Goal: Task Accomplishment & Management: Complete application form

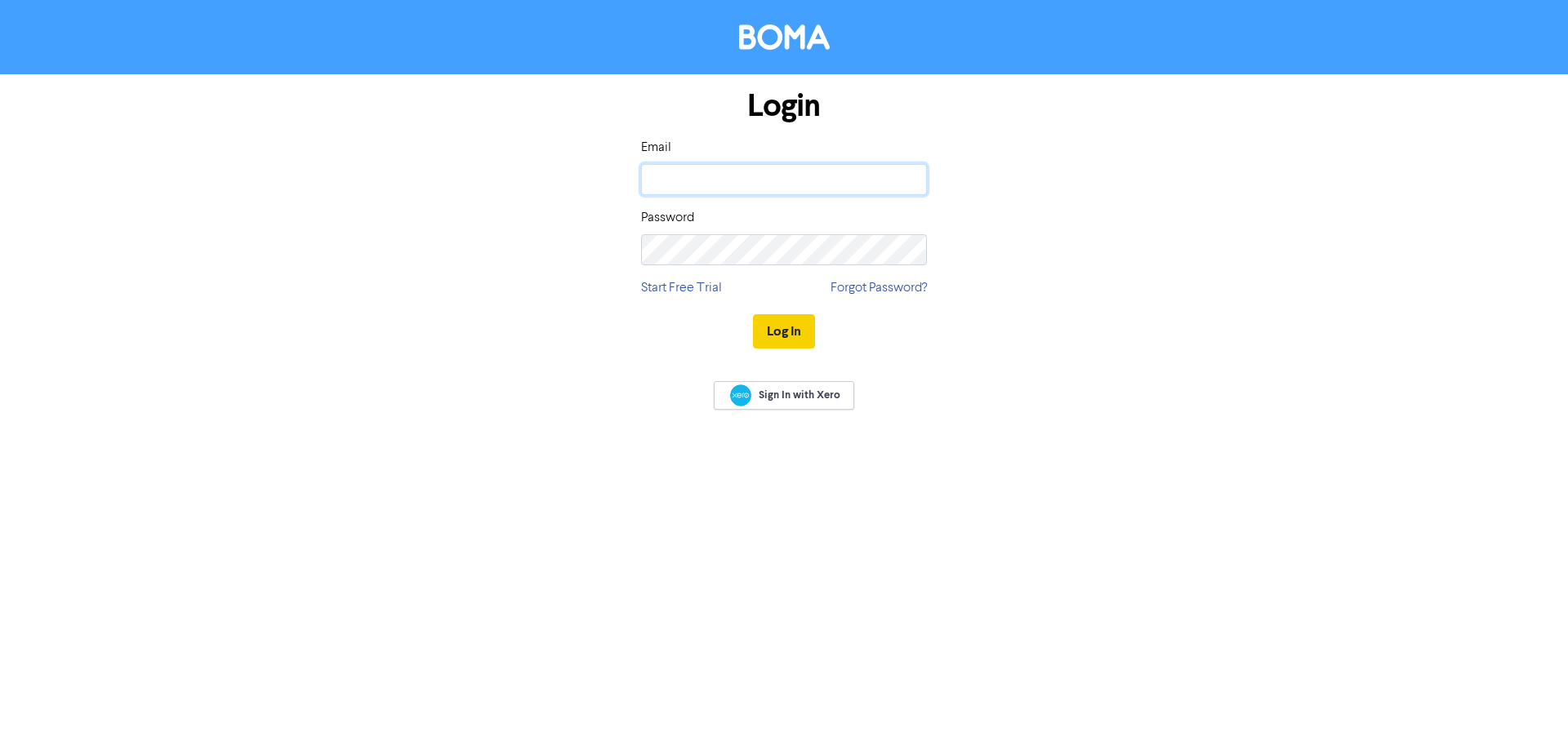
type input "[EMAIL_ADDRESS][DOMAIN_NAME]"
click at [792, 337] on button "Log In" at bounding box center [784, 331] width 62 height 34
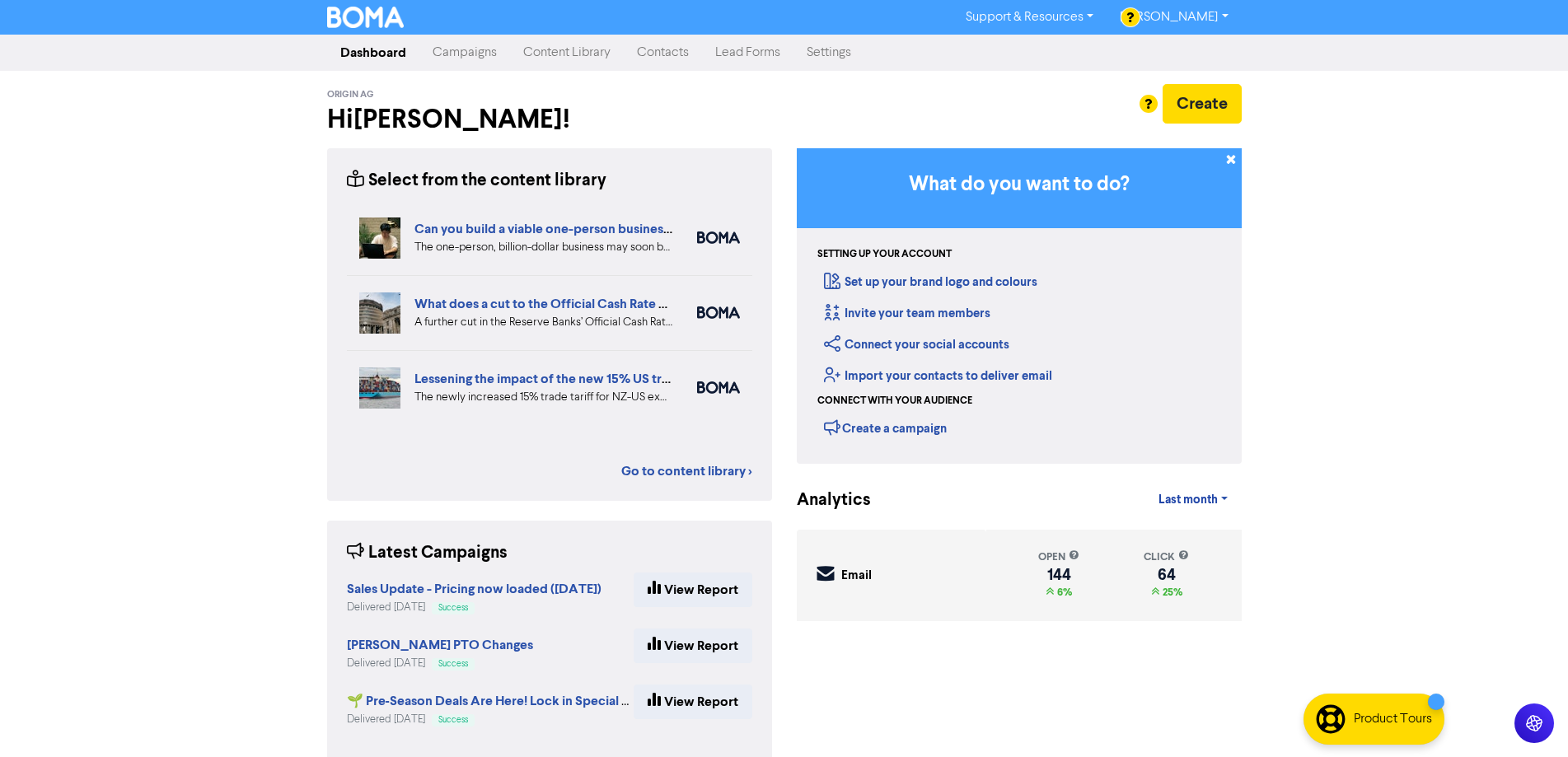
click at [469, 54] on link "Campaigns" at bounding box center [465, 53] width 91 height 33
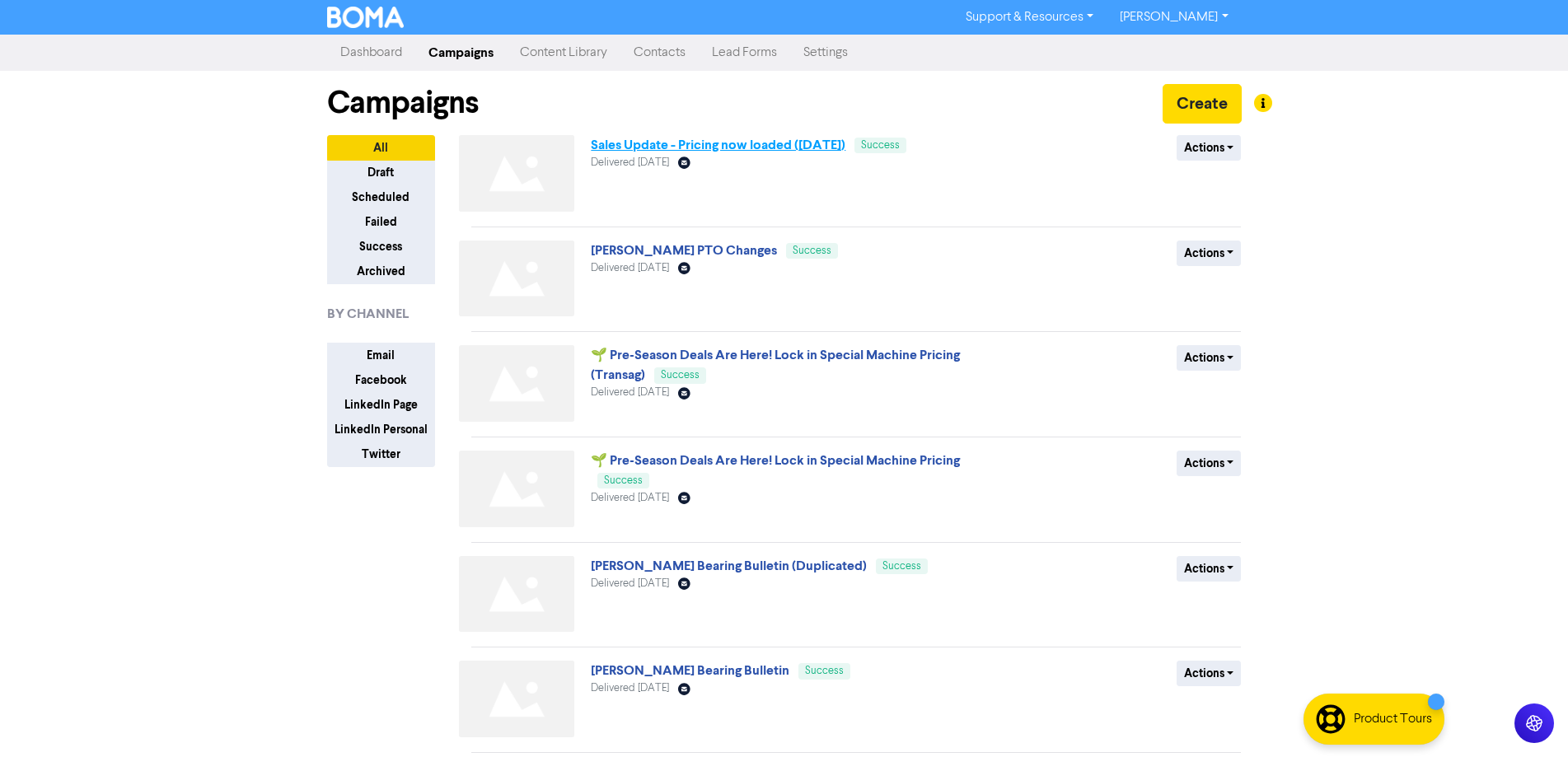
click at [807, 146] on link "Sales Update - Pricing now loaded ([DATE])" at bounding box center [718, 145] width 254 height 16
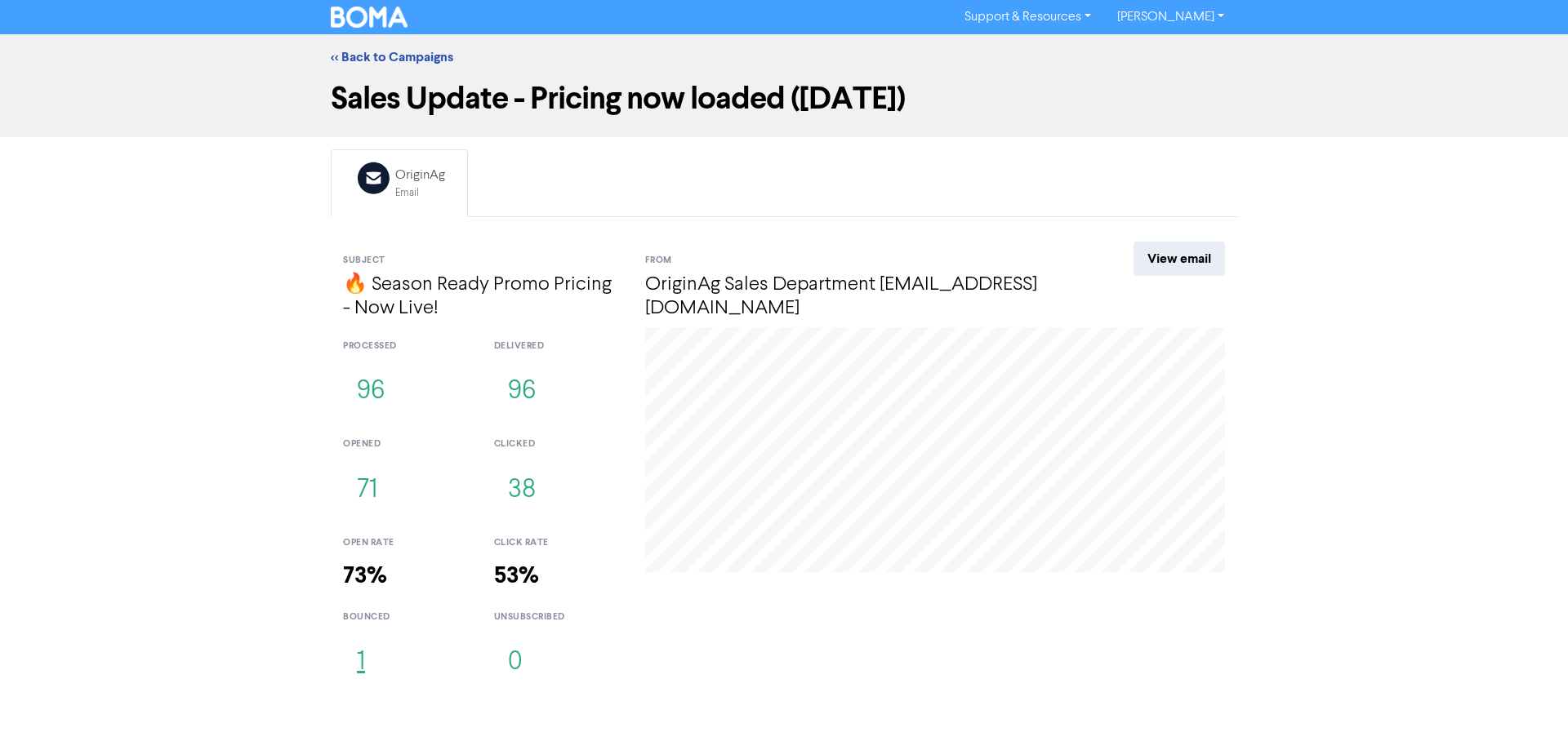
click at [362, 667] on button "1" at bounding box center [361, 662] width 36 height 54
click at [388, 58] on link "<< Back to Campaigns" at bounding box center [392, 57] width 122 height 16
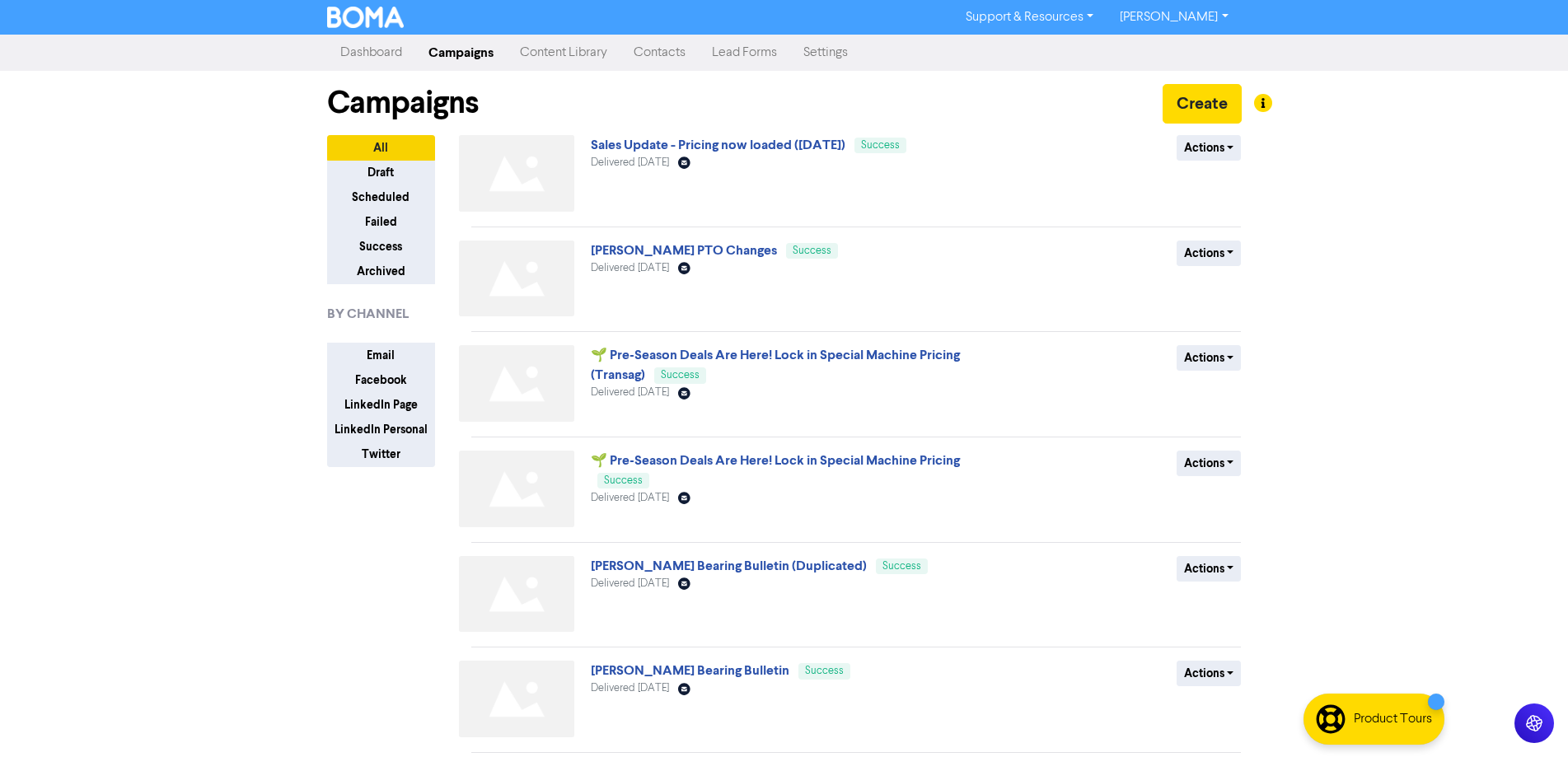
click at [689, 44] on link "Contacts" at bounding box center [660, 53] width 79 height 33
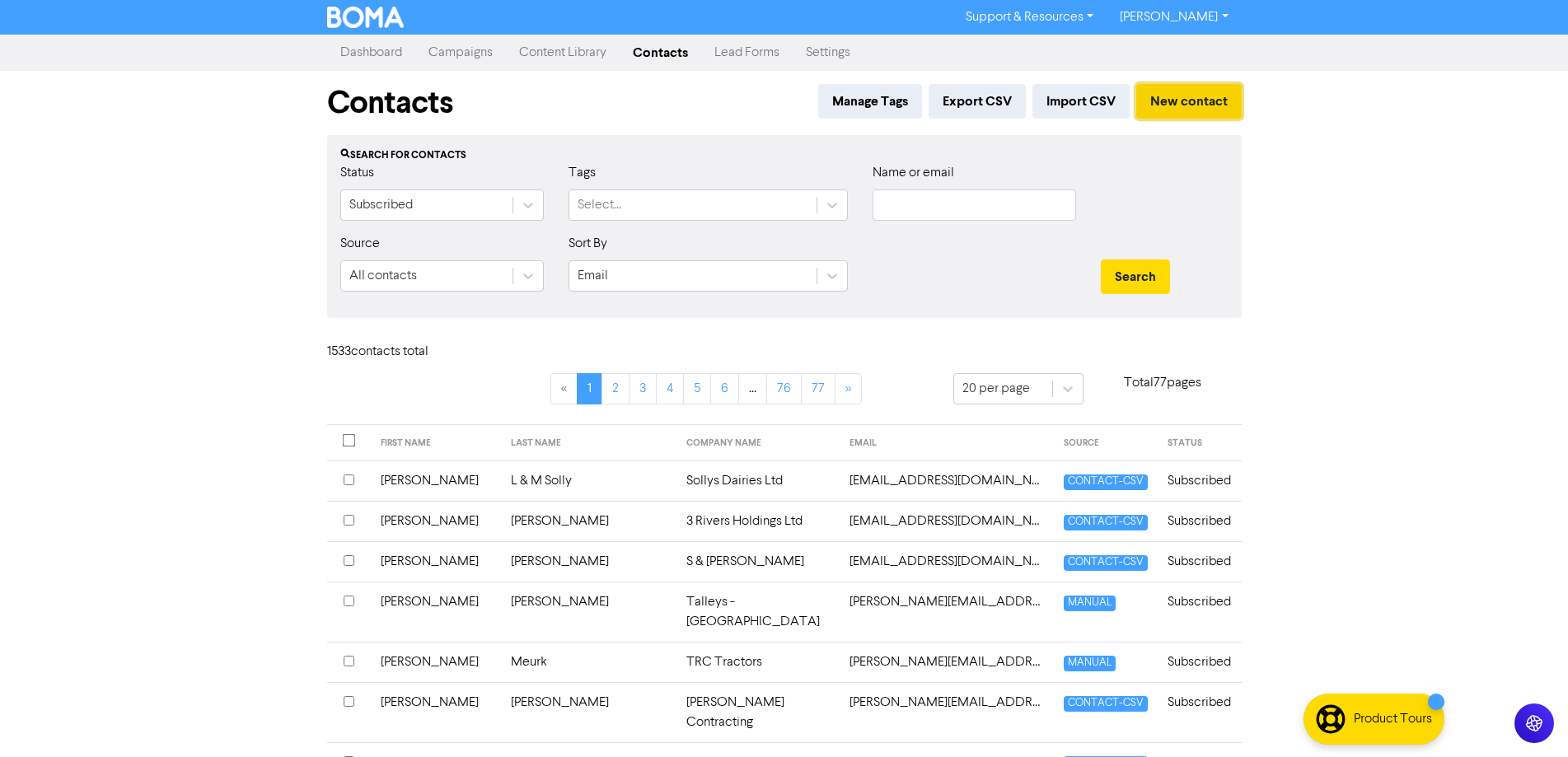
click at [1174, 104] on button "New contact" at bounding box center [1189, 101] width 105 height 35
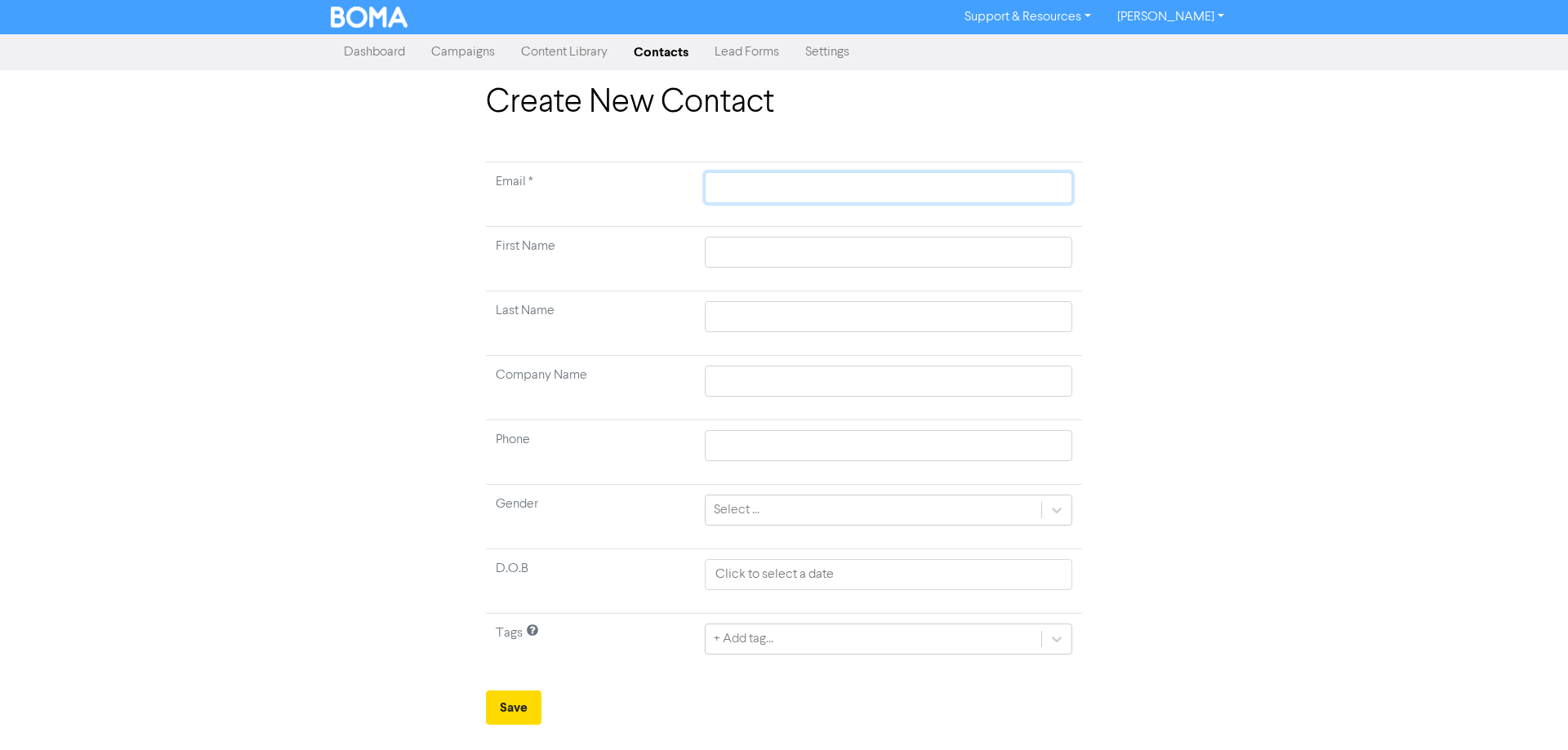
click at [757, 192] on input "text" at bounding box center [888, 188] width 367 height 31
type input "a"
type input "ad"
type input "ada"
type input "[PERSON_NAME]"
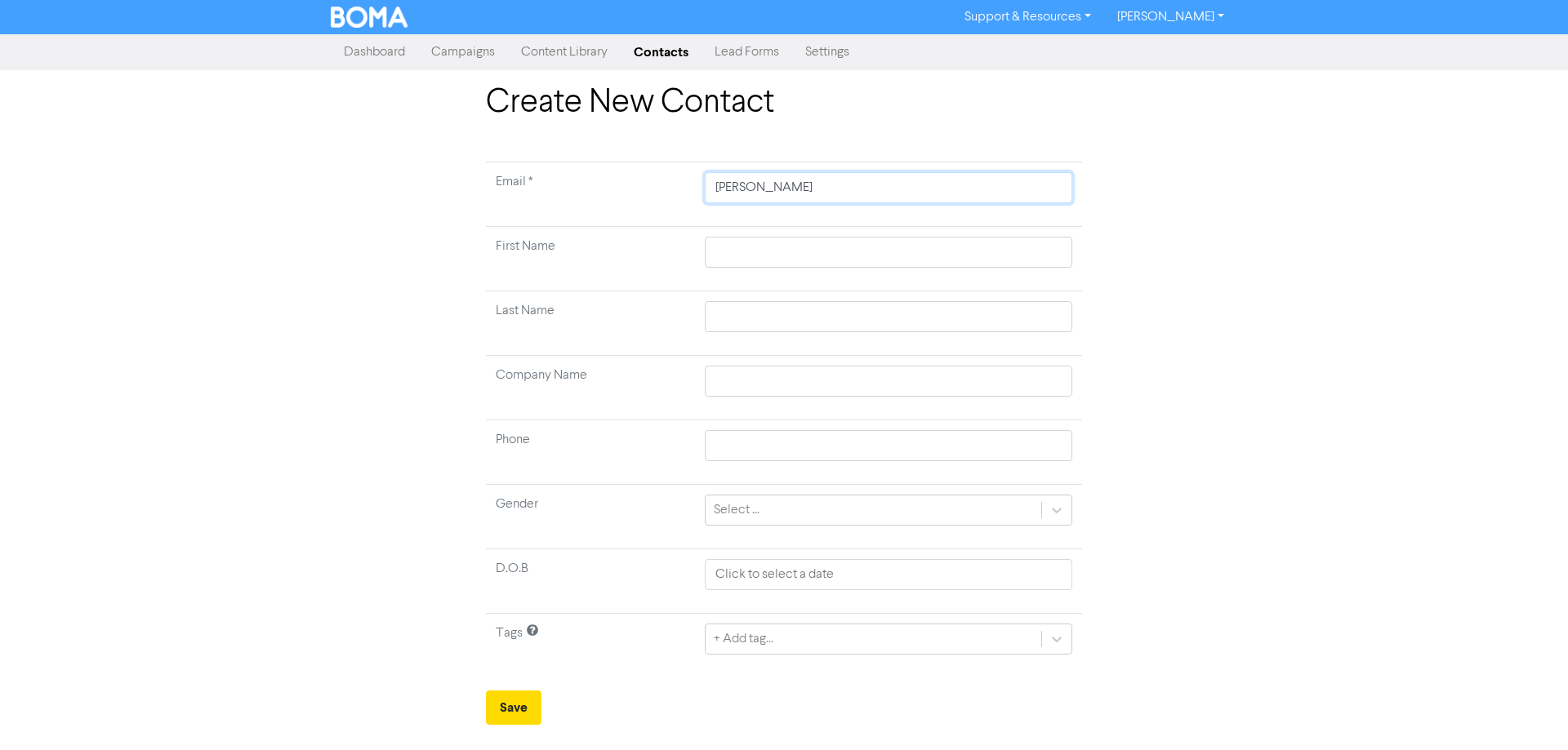
type input "[PERSON_NAME]@"
type input "[PERSON_NAME]"
type input "[PERSON_NAME]."
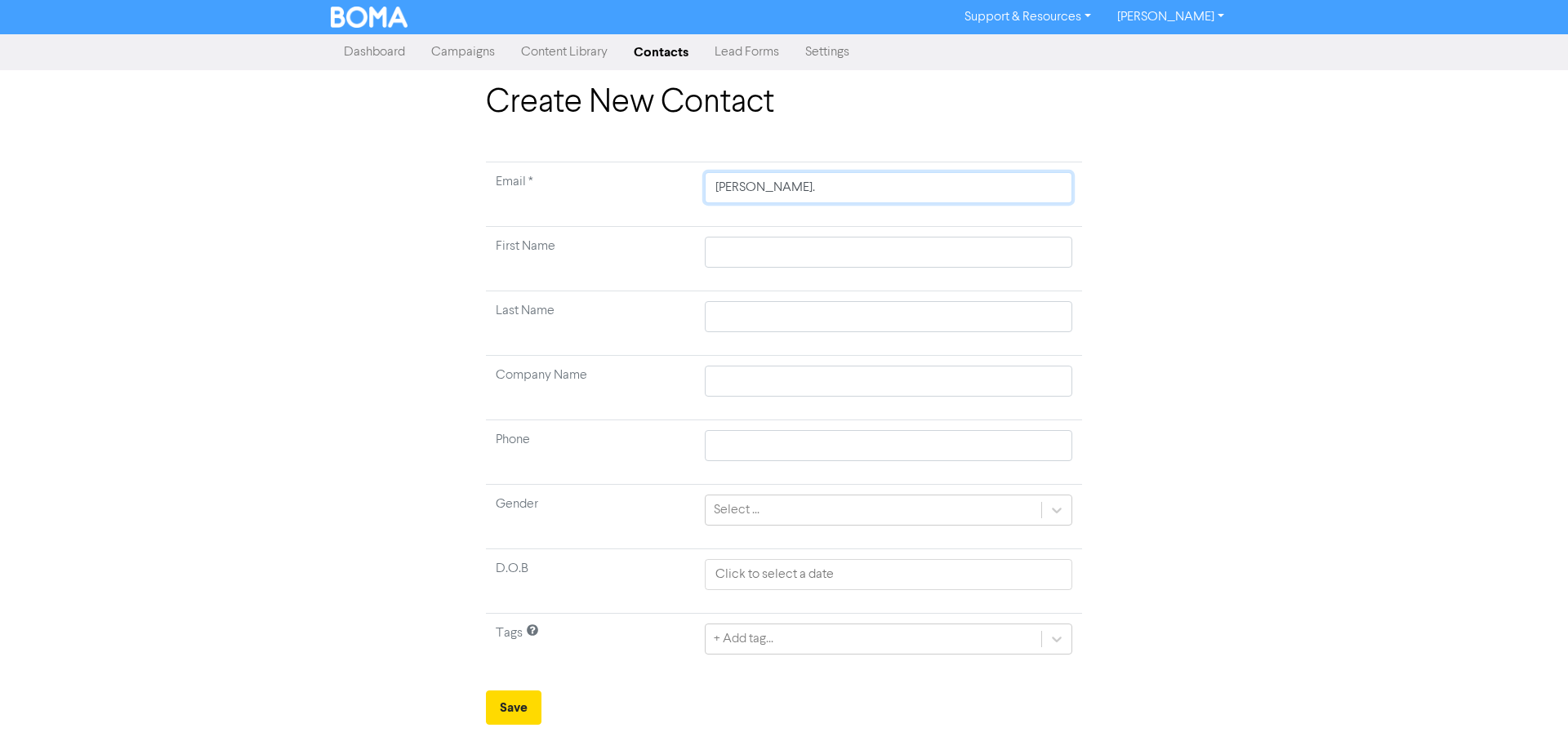
type input "[PERSON_NAME]"
type input "[PERSON_NAME][EMAIL_ADDRESS][DOMAIN_NAME]"
type input "[PERSON_NAME][EMAIL_ADDRESS][DOMAIN_NAME]."
type input "[PERSON_NAME]@dne.co.[PERSON_NAME]"
type input "[PERSON_NAME][EMAIL_ADDRESS][DOMAIN_NAME]"
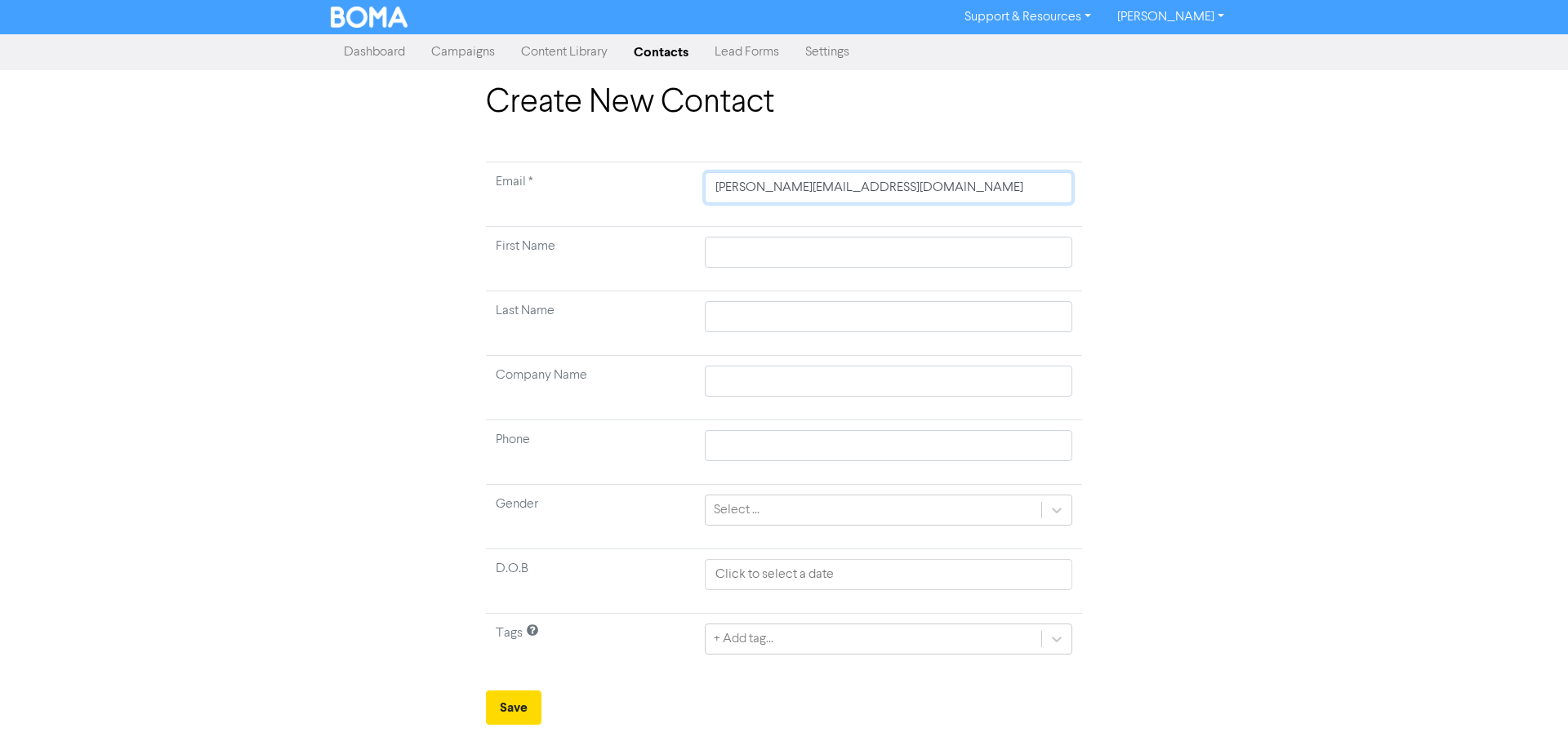
type input "[PERSON_NAME][EMAIL_ADDRESS][DOMAIN_NAME]"
type input "A"
type input "Ad"
type input "Ada"
type input "[PERSON_NAME]"
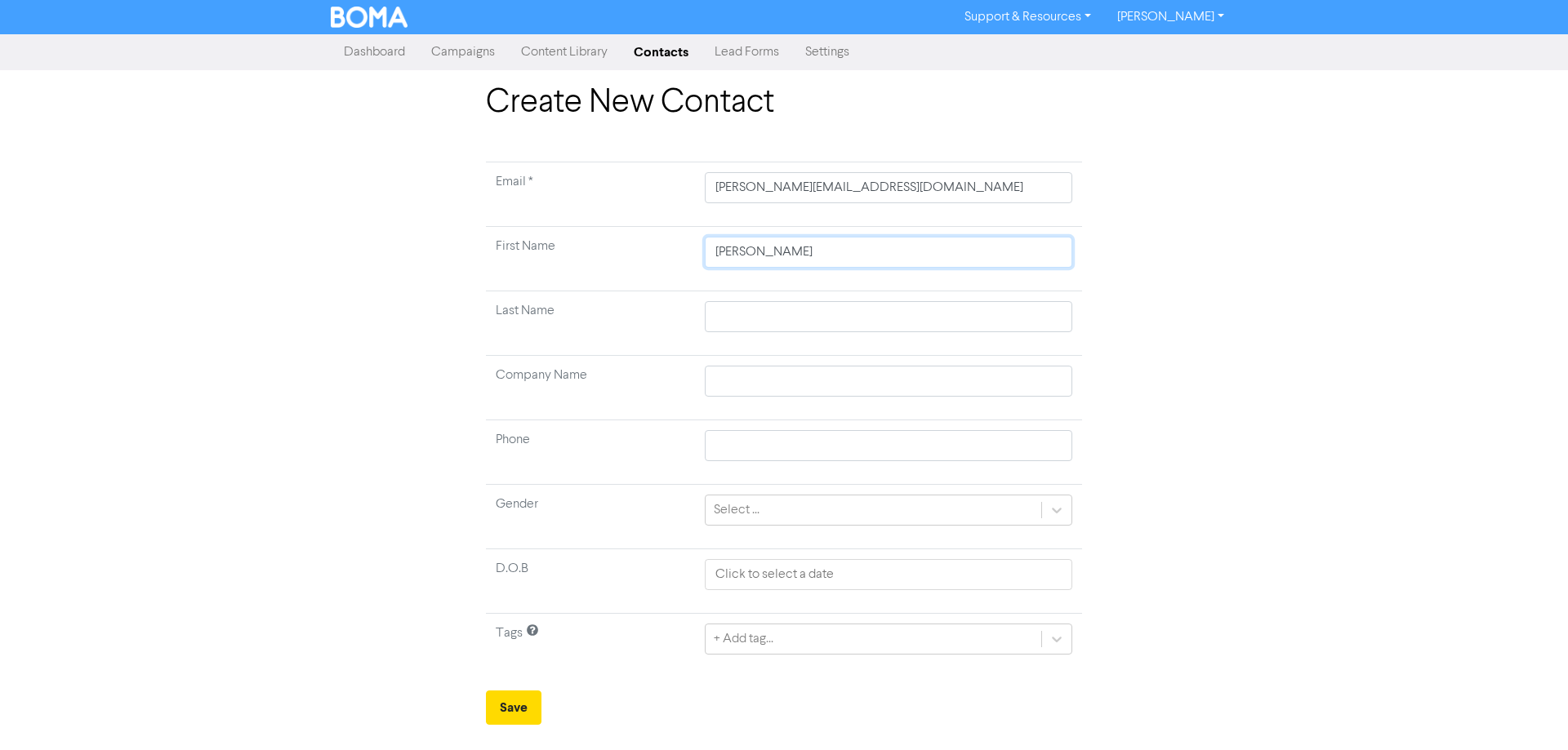
type input "[PERSON_NAME]"
type input "G"
drag, startPoint x: 747, startPoint y: 191, endPoint x: 841, endPoint y: 185, distance: 94.2
click at [747, 191] on input "[PERSON_NAME][EMAIL_ADDRESS][DOMAIN_NAME]" at bounding box center [888, 188] width 367 height 31
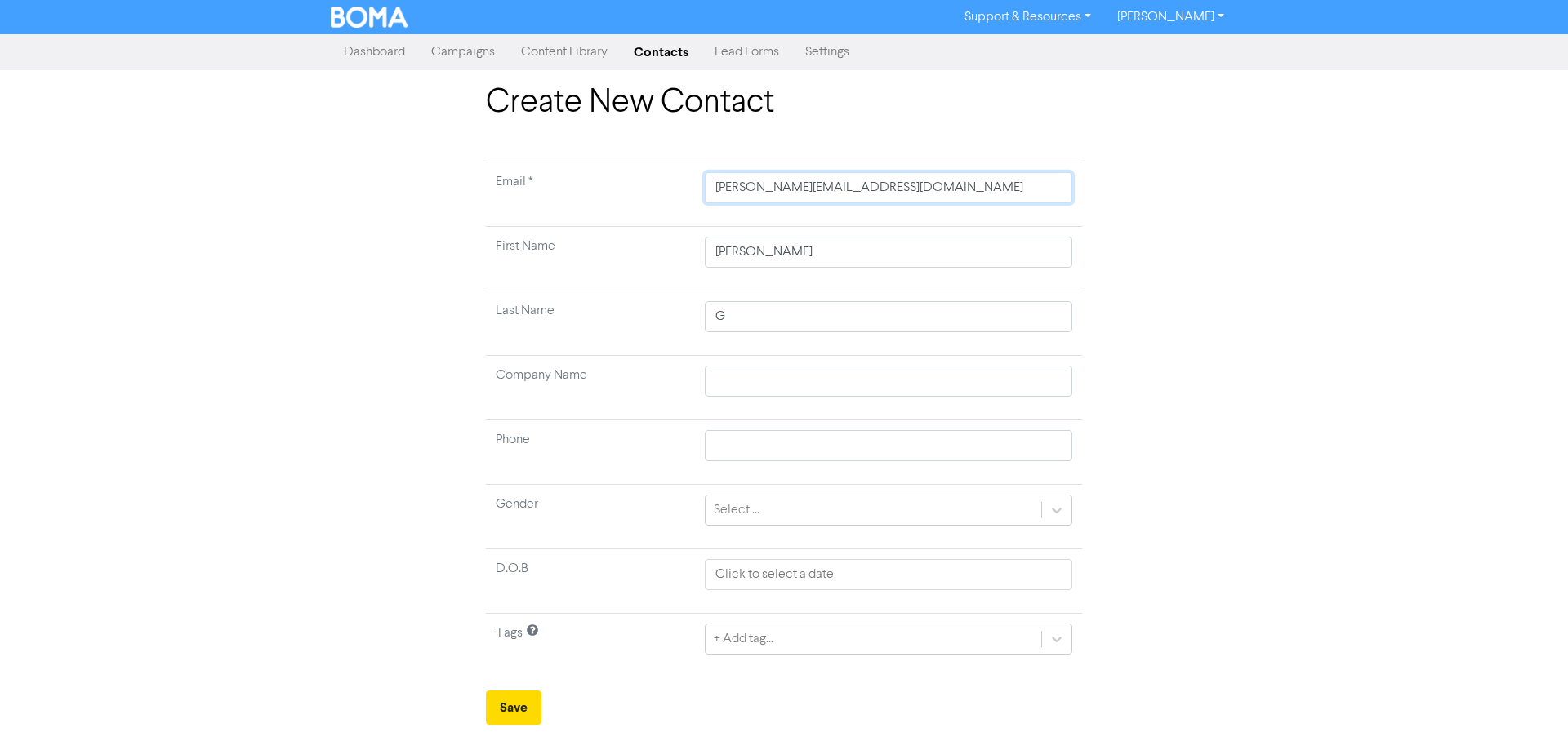
type input "[PERSON_NAME].@[DOMAIN_NAME]"
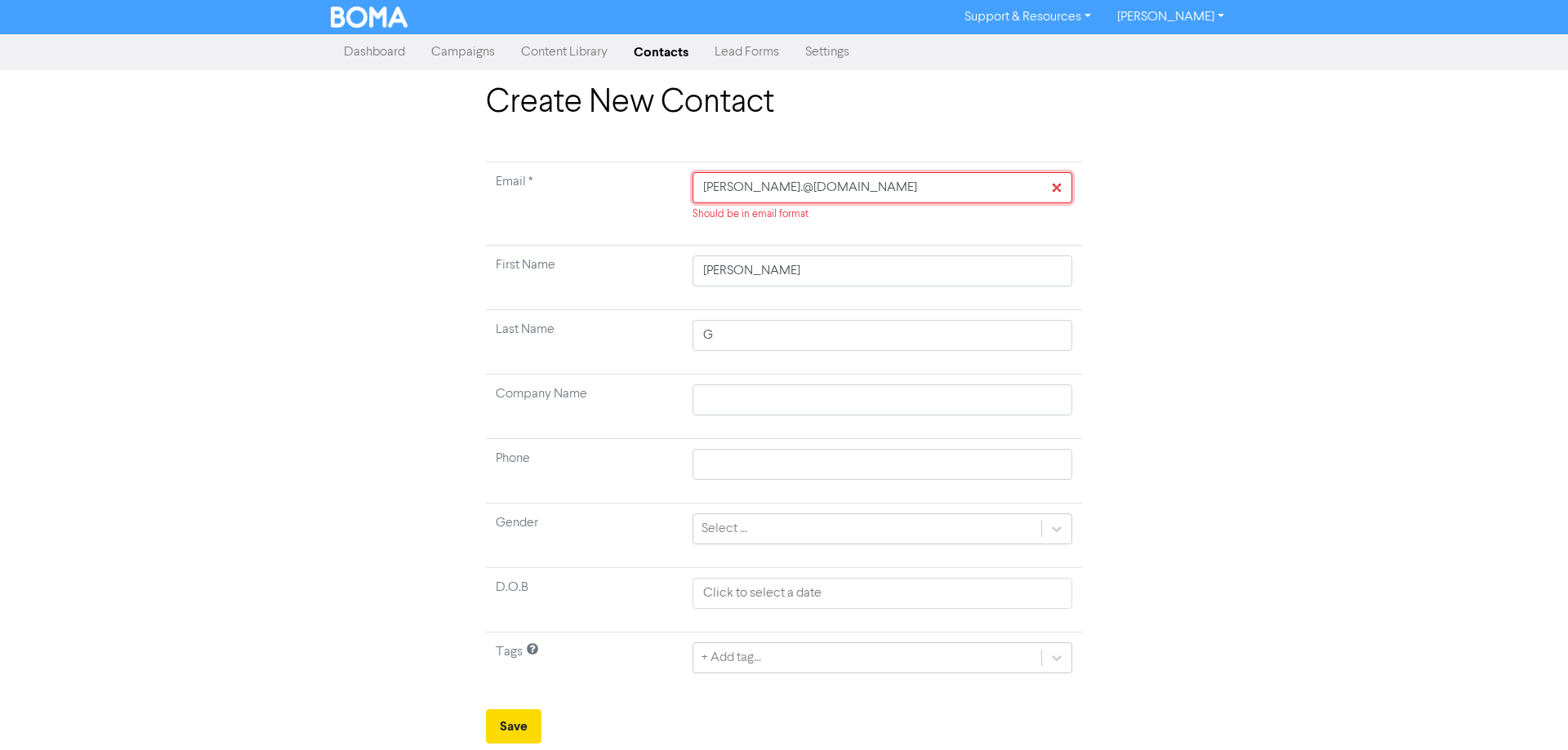
type input "[PERSON_NAME][EMAIL_ADDRESS][DOMAIN_NAME]"
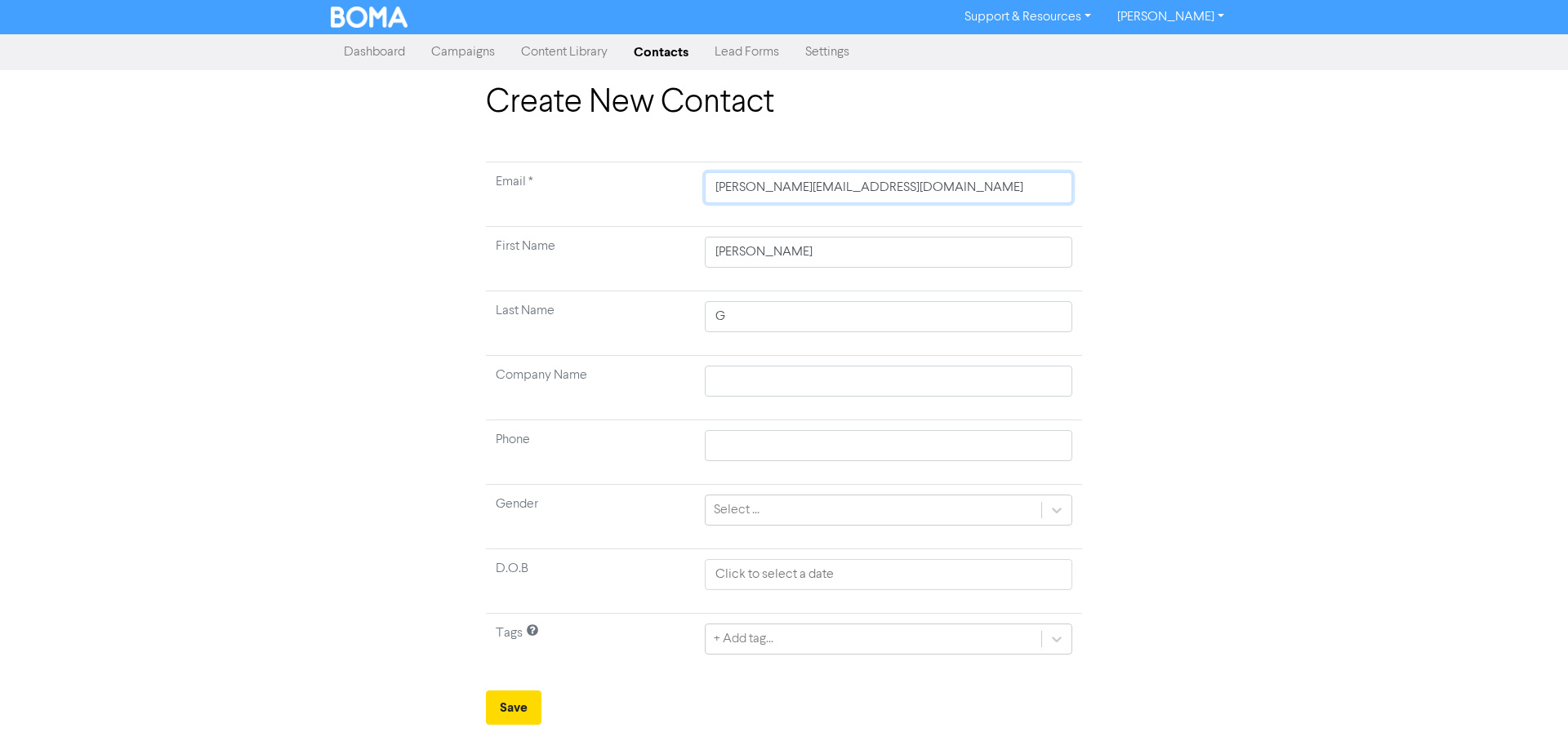
type input "[DOMAIN_NAME][EMAIL_ADDRESS][DOMAIN_NAME]"
type input "[PERSON_NAME][EMAIL_ADDRESS][PERSON_NAME][DOMAIN_NAME]"
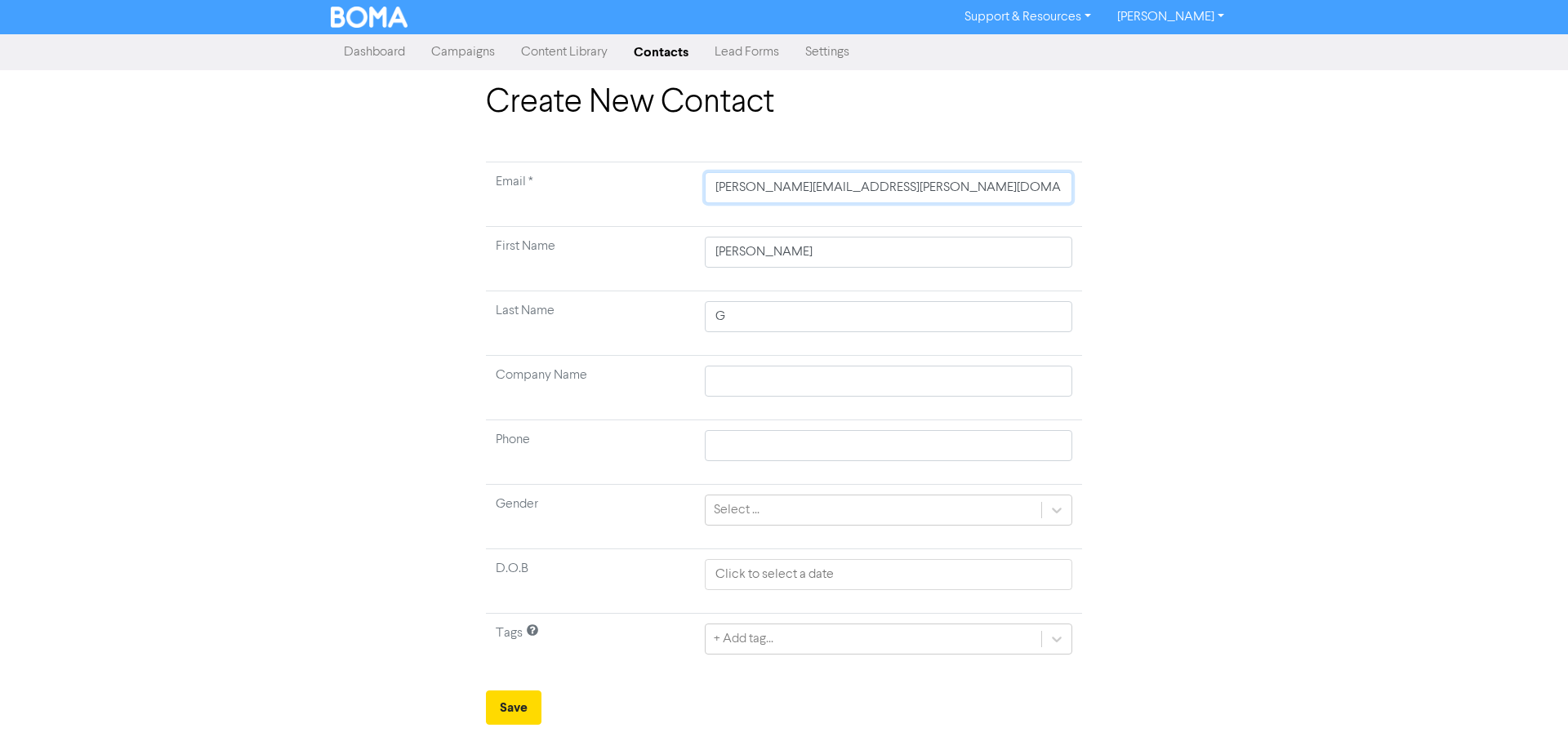
type input "[PERSON_NAME][EMAIL_ADDRESS][DOMAIN_NAME]"
type input "[PERSON_NAME][EMAIL_ADDRESS][PERSON_NAME][DOMAIN_NAME]"
click at [753, 318] on input "G" at bounding box center [888, 317] width 367 height 31
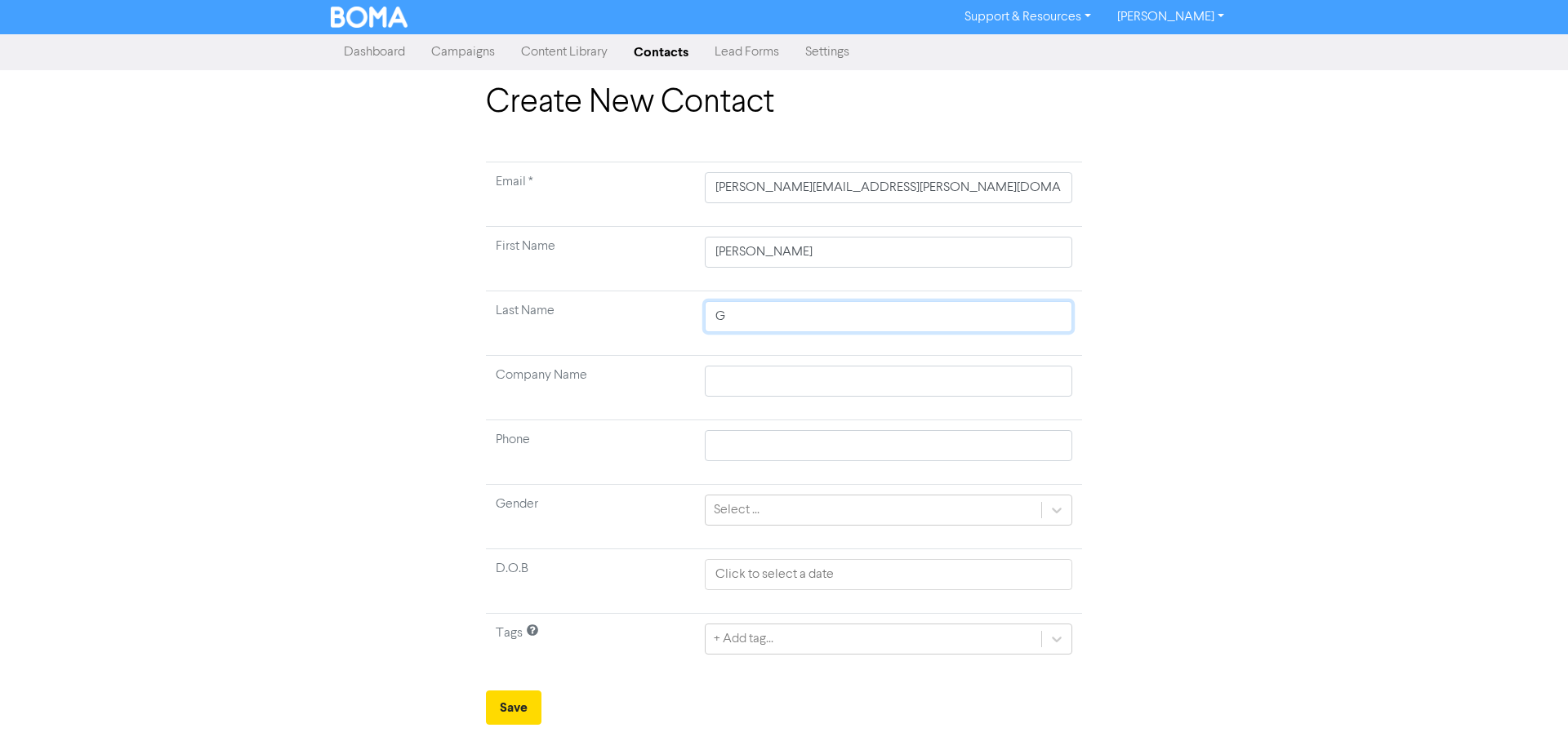
type input "Gi"
type input "[PERSON_NAME]"
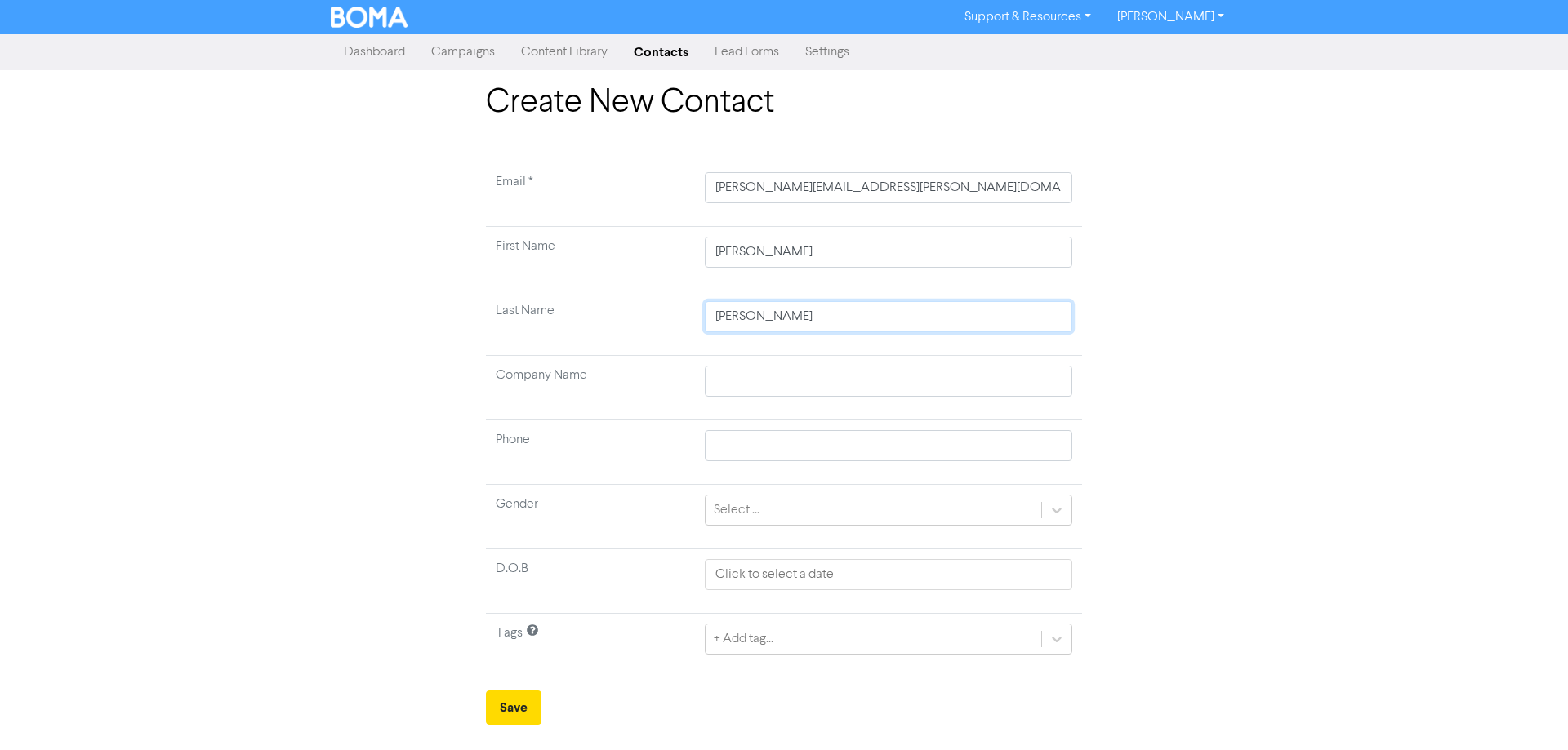
type input "Gillesp"
type input "[PERSON_NAME]"
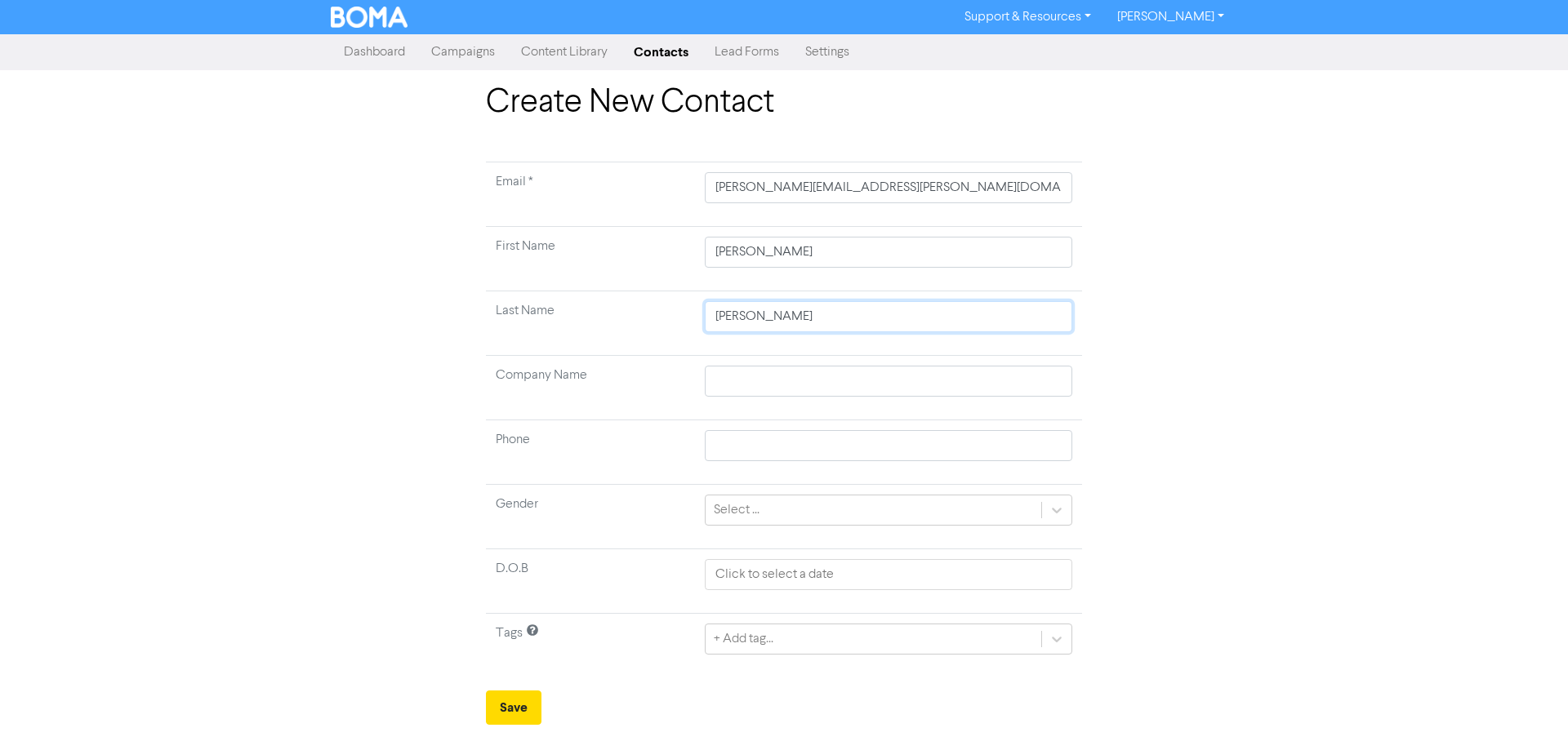
type input "[PERSON_NAME]"
type input "D"
type input "DN"
type input "DNE"
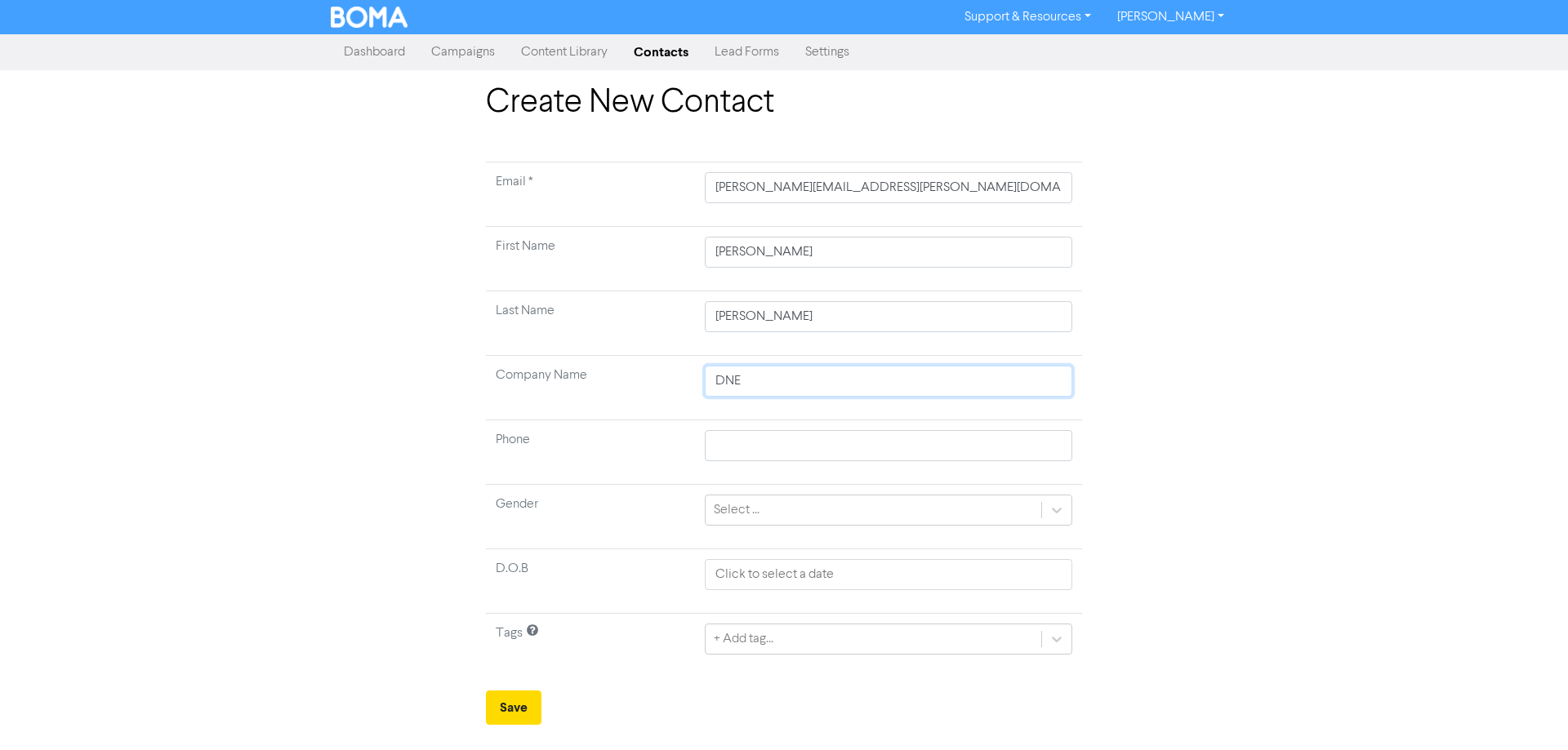
type input "DNE -"
type input "DNE - C"
type input "DNE - CH"
type input "DNE - CHC"
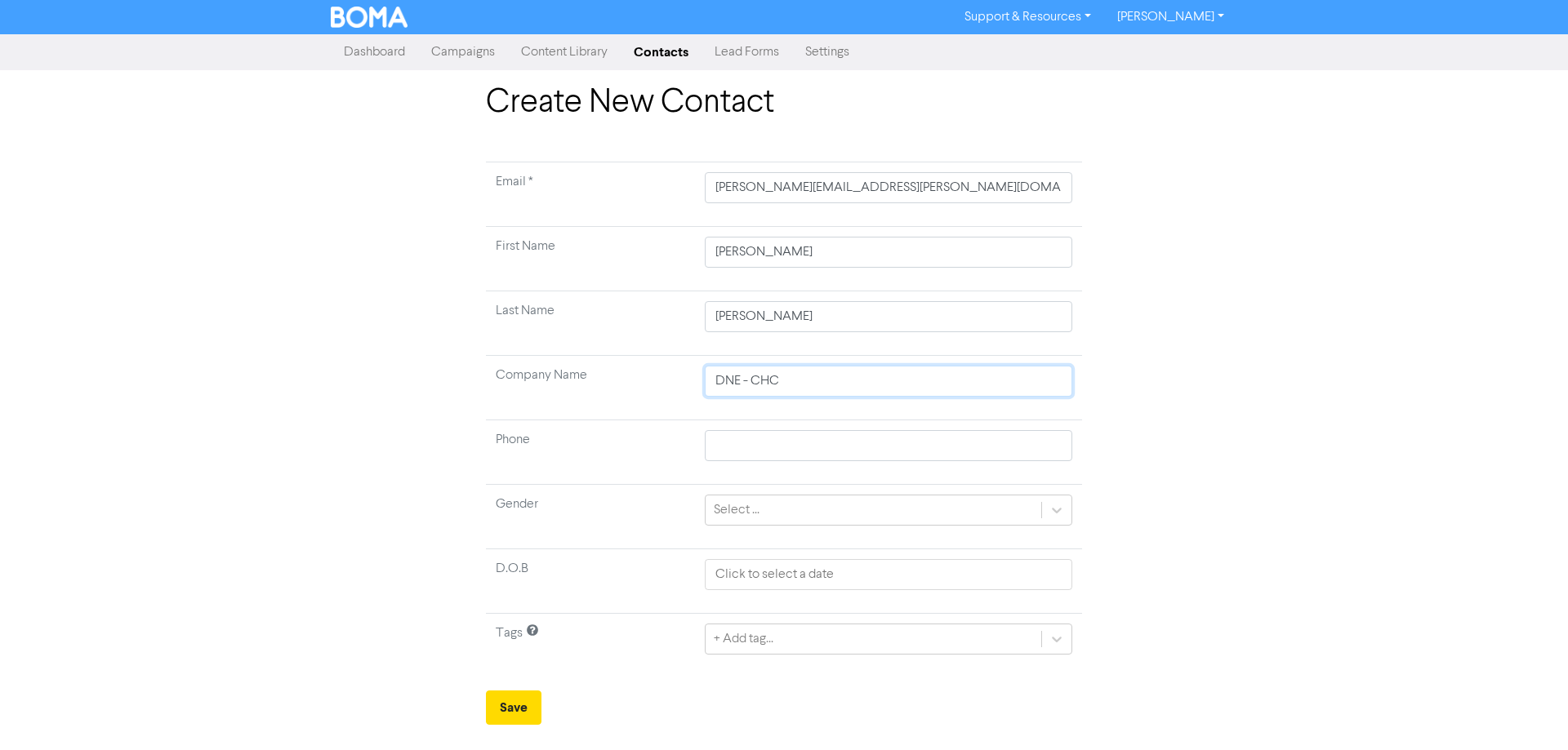
type input "DNE - CHCH"
click at [771, 514] on div "Select ..." at bounding box center [873, 509] width 335 height 29
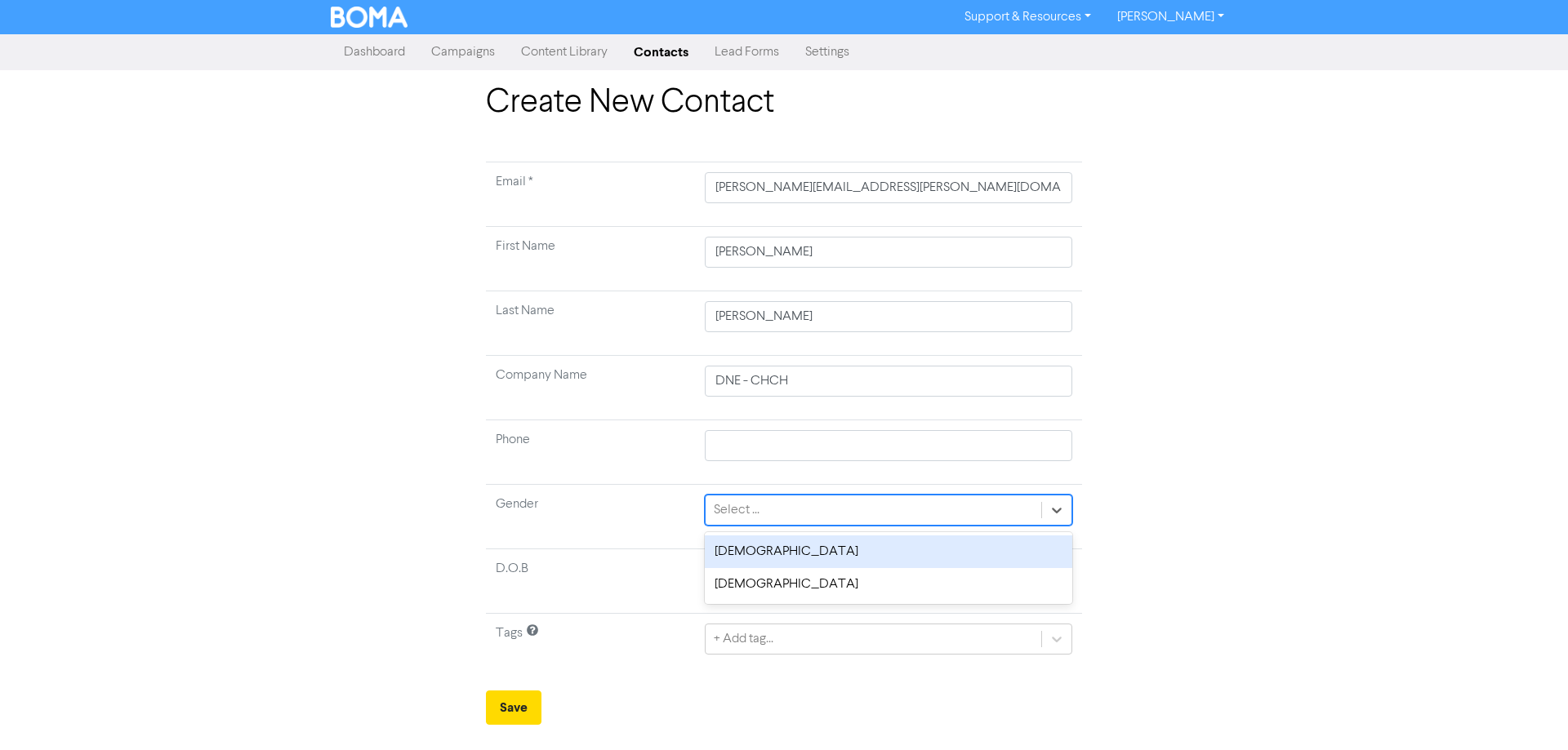
click at [764, 559] on div "[DEMOGRAPHIC_DATA]" at bounding box center [888, 552] width 367 height 33
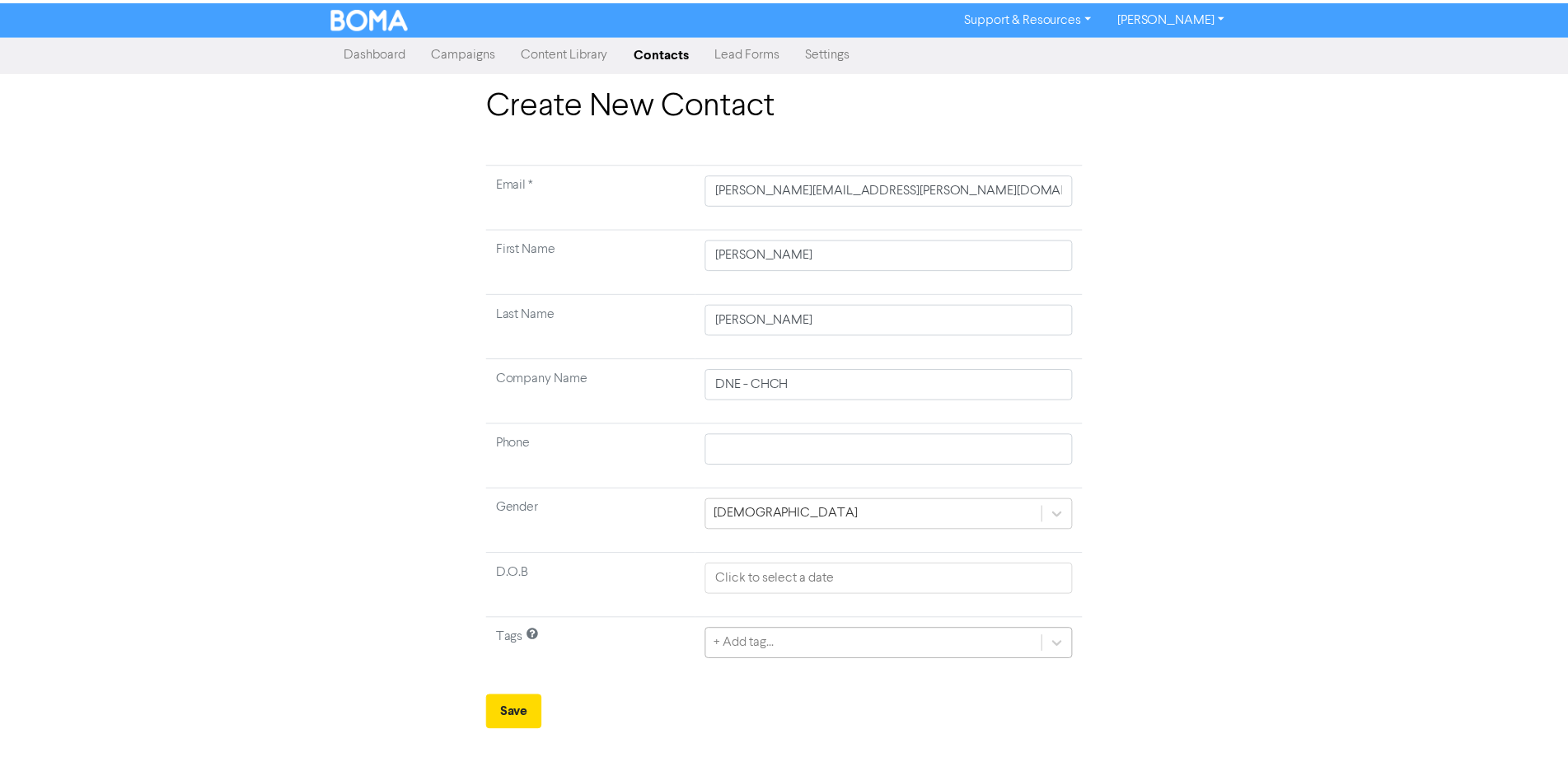
scroll to position [157, 0]
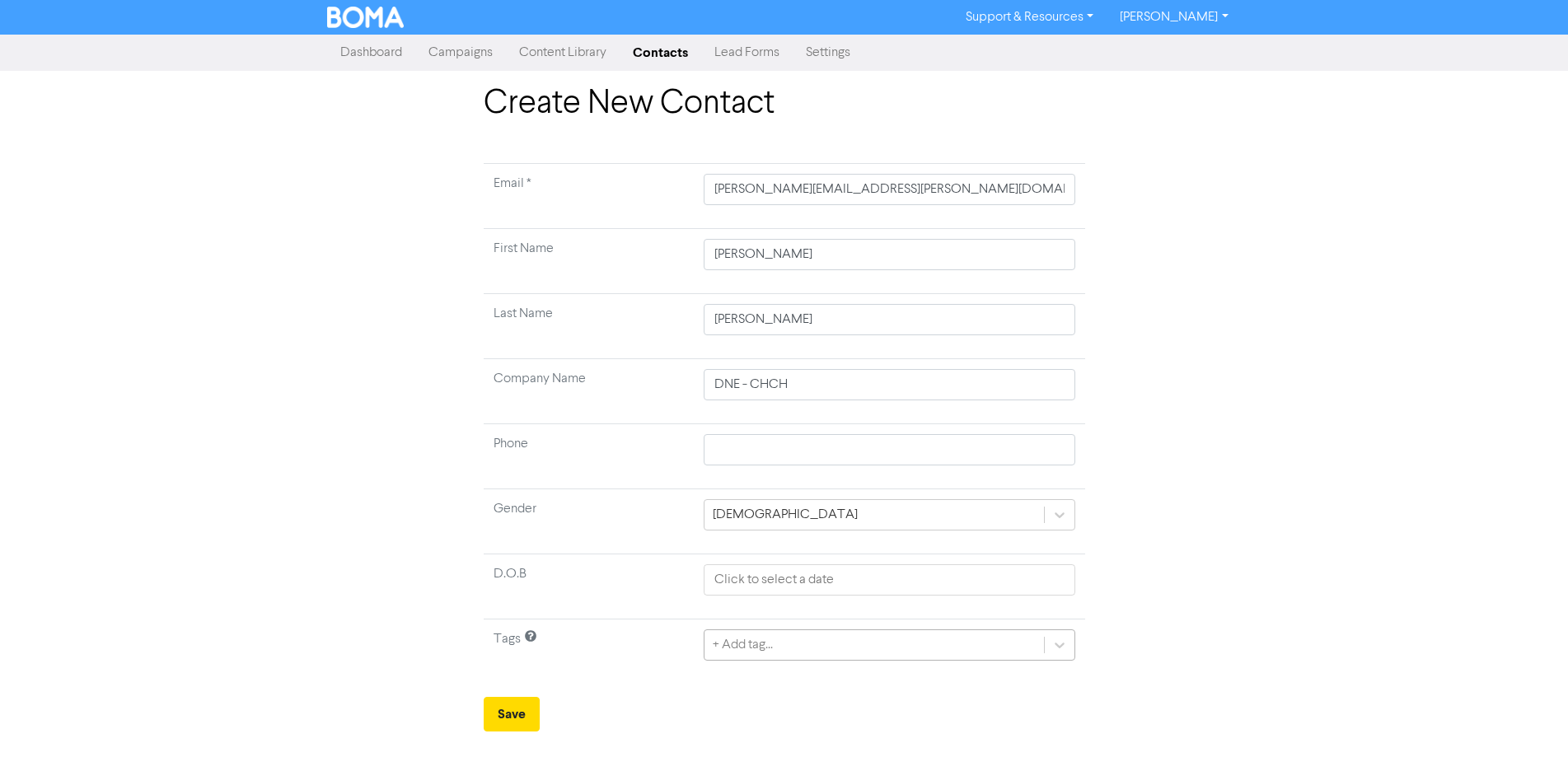
click at [772, 645] on div "+ Add tag..." at bounding box center [888, 645] width 370 height 31
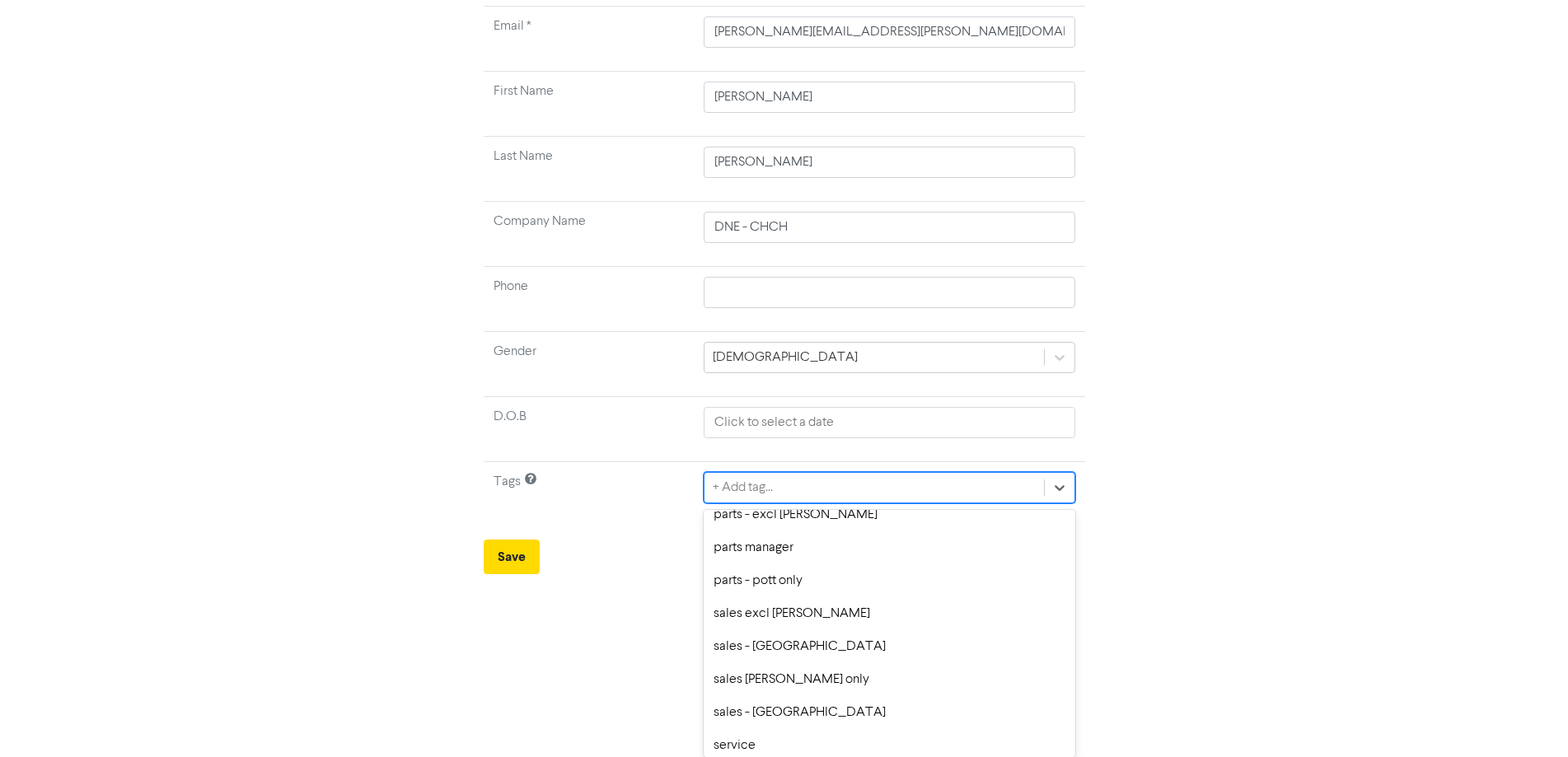
scroll to position [220, 0]
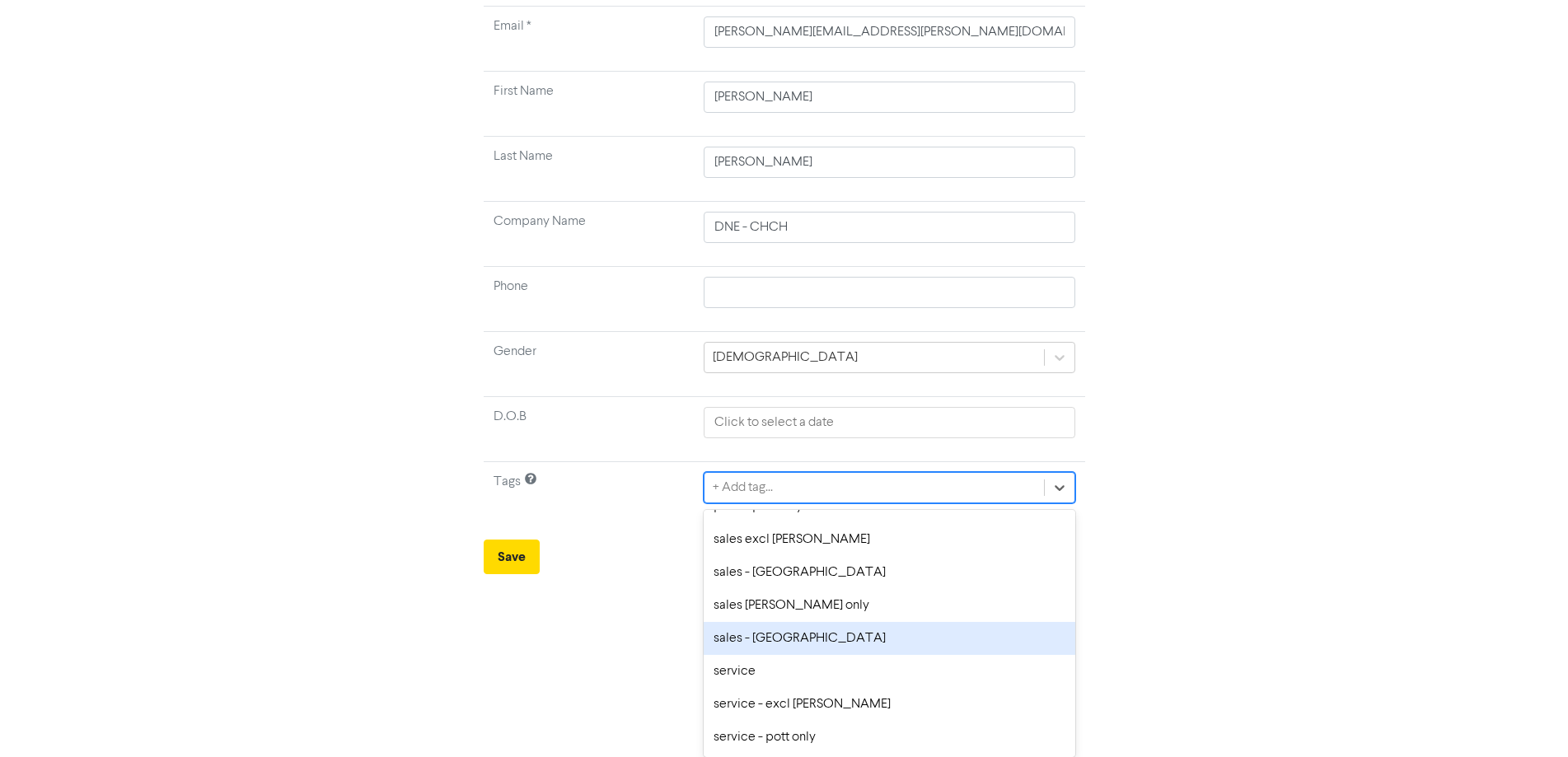
click at [830, 633] on div "sales - [GEOGRAPHIC_DATA]" at bounding box center [888, 638] width 370 height 33
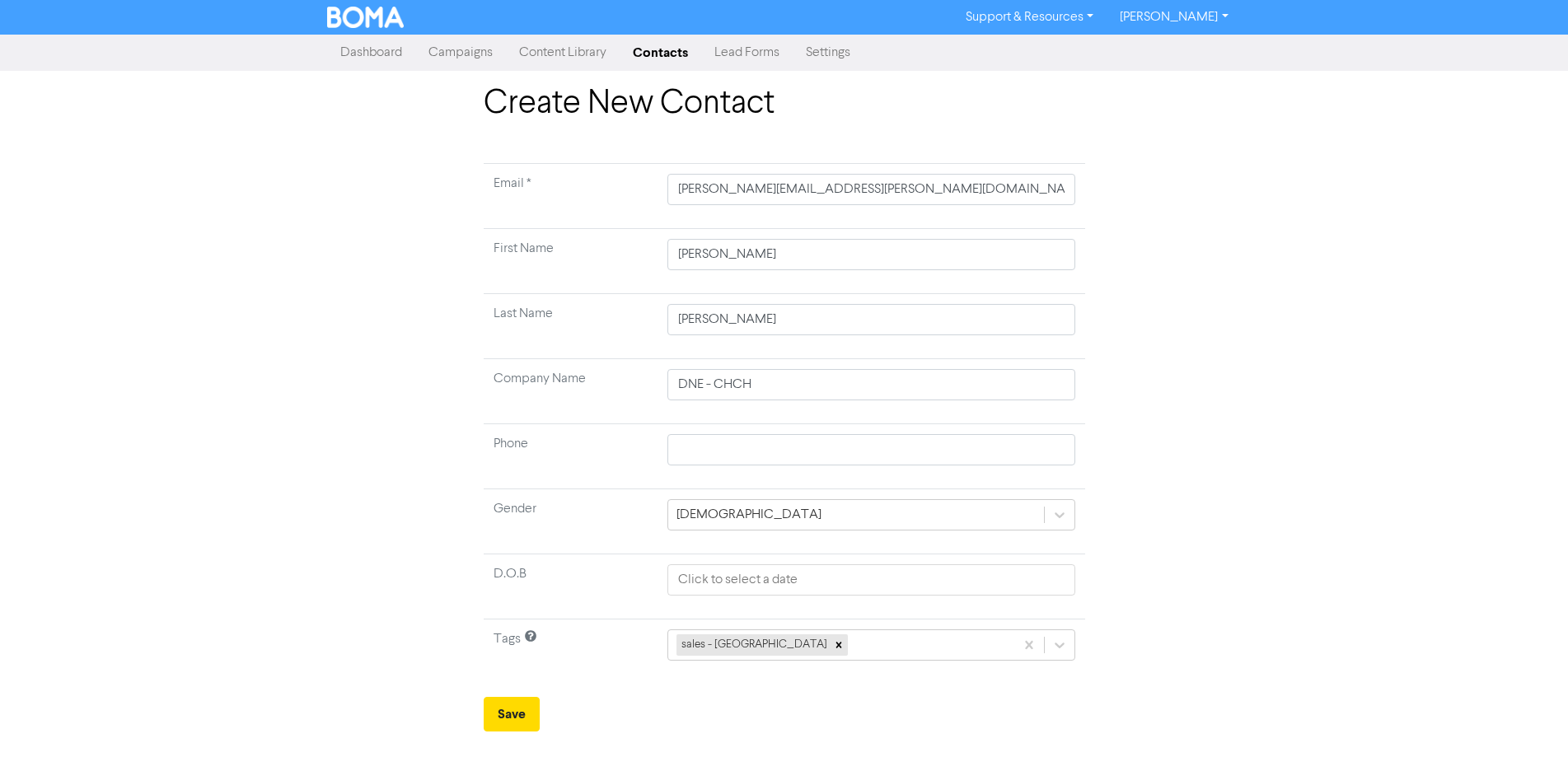
scroll to position [0, 0]
click at [527, 720] on button "Save" at bounding box center [518, 714] width 56 height 35
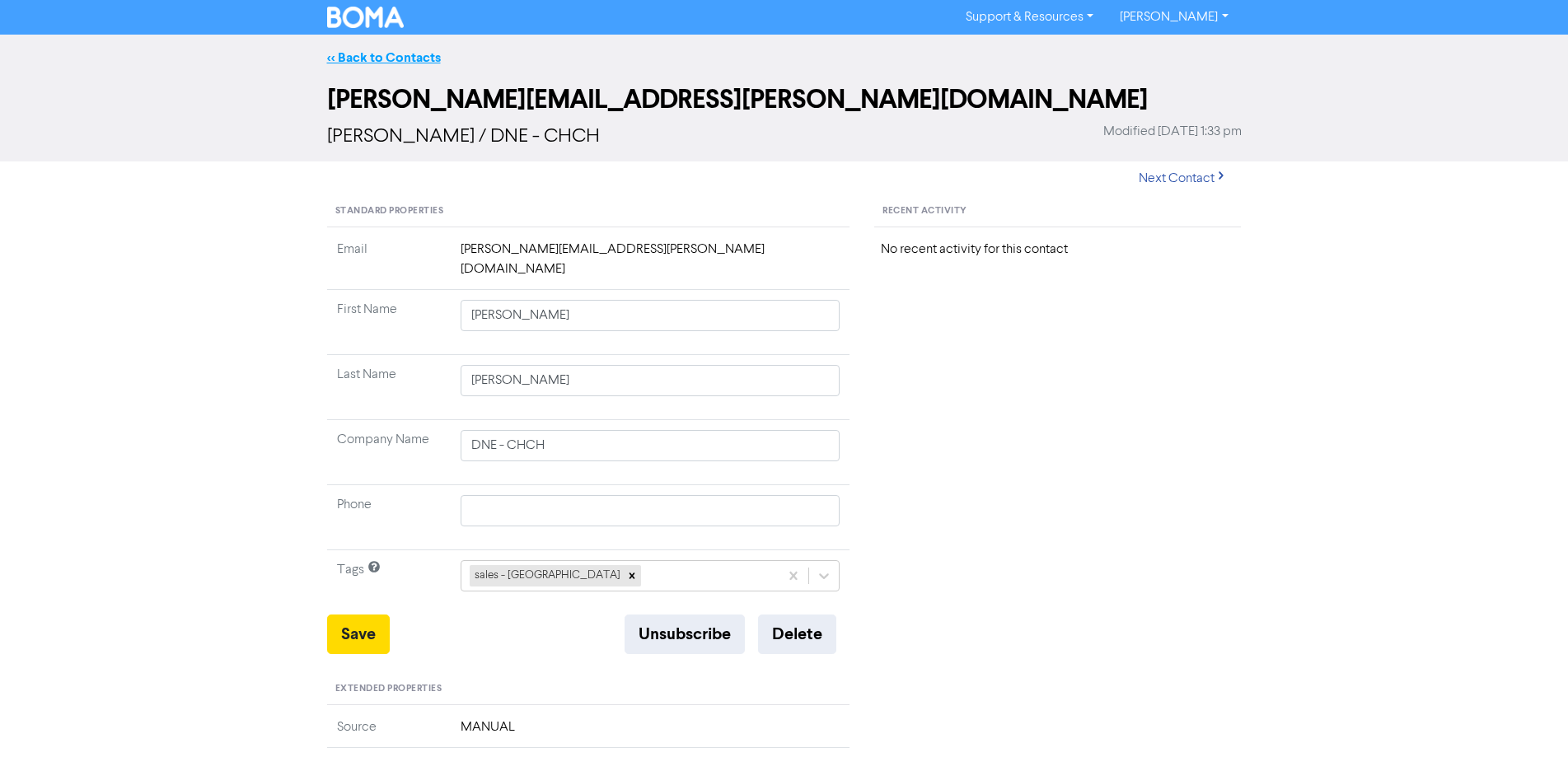
click at [407, 57] on link "<< Back to Contacts" at bounding box center [383, 57] width 113 height 16
